Goal: Entertainment & Leisure: Consume media (video, audio)

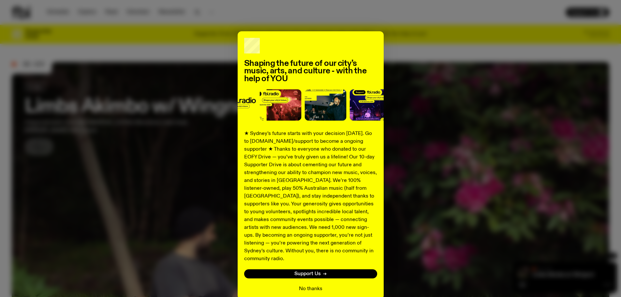
click at [303, 285] on button "No thanks" at bounding box center [310, 289] width 23 height 8
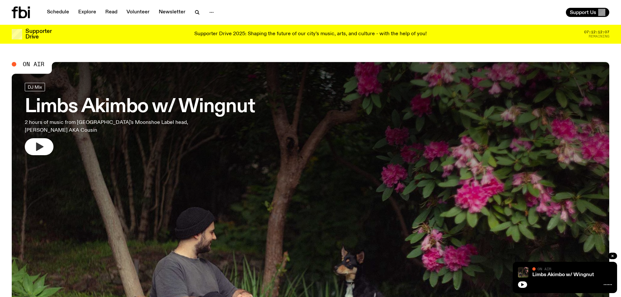
click at [37, 148] on icon "button" at bounding box center [39, 146] width 7 height 8
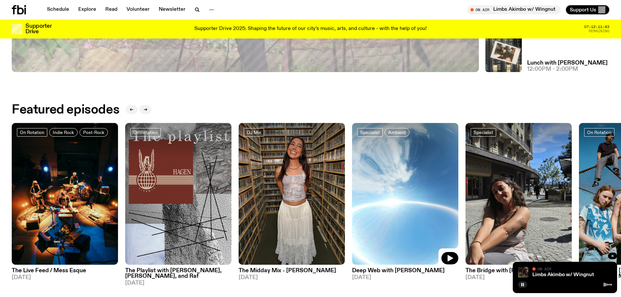
scroll to position [353, 0]
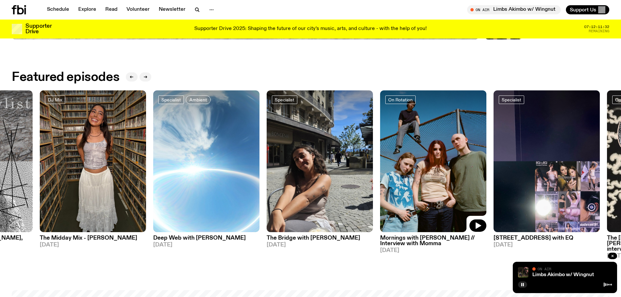
drag, startPoint x: 601, startPoint y: 186, endPoint x: 401, endPoint y: 167, distance: 200.3
click at [401, 167] on img at bounding box center [433, 161] width 106 height 142
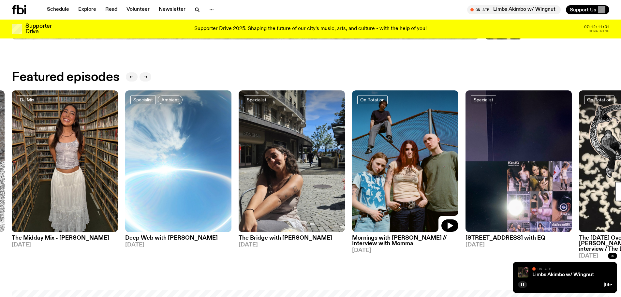
click at [407, 173] on img at bounding box center [405, 161] width 106 height 142
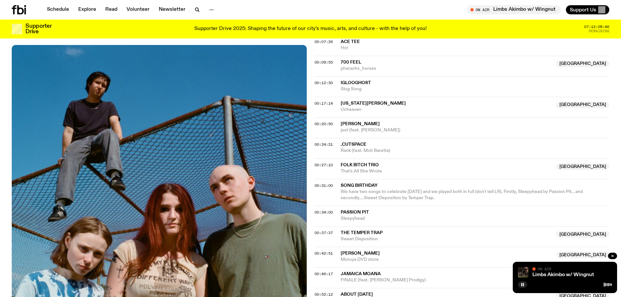
scroll to position [353, 0]
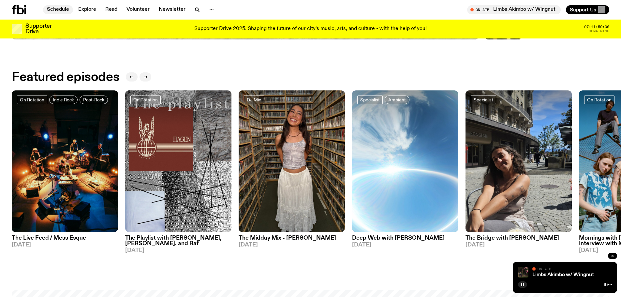
click at [52, 8] on link "Schedule" at bounding box center [58, 9] width 30 height 9
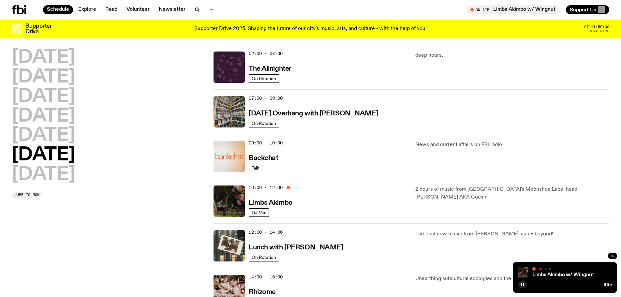
scroll to position [60, 0]
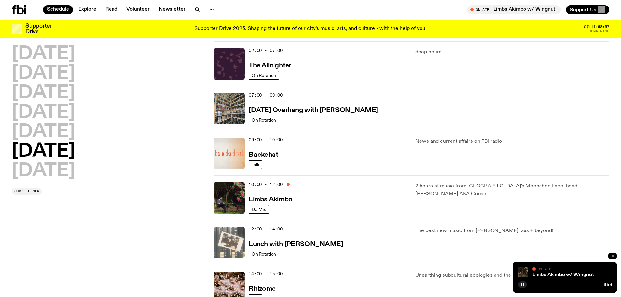
click at [231, 238] on img at bounding box center [228, 242] width 31 height 31
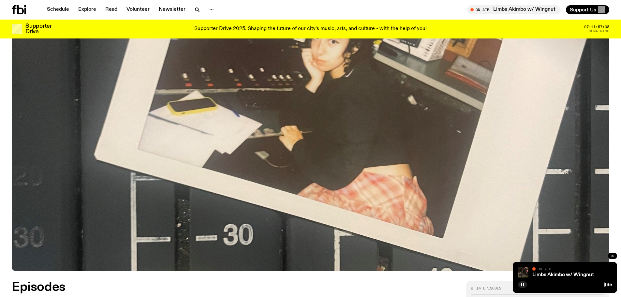
scroll to position [27, 0]
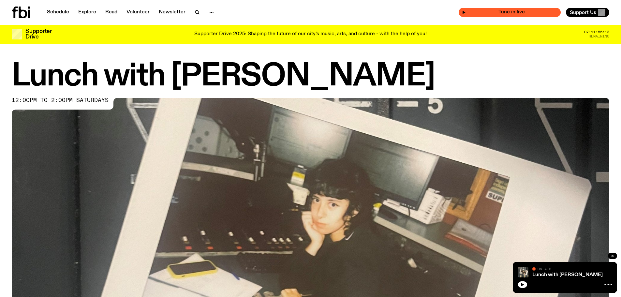
click at [511, 10] on span "Tune in live" at bounding box center [512, 12] width 92 height 5
click at [511, 11] on span "Tune in live" at bounding box center [512, 12] width 92 height 5
click at [522, 286] on icon "button" at bounding box center [522, 285] width 4 height 4
